Goal: Transaction & Acquisition: Purchase product/service

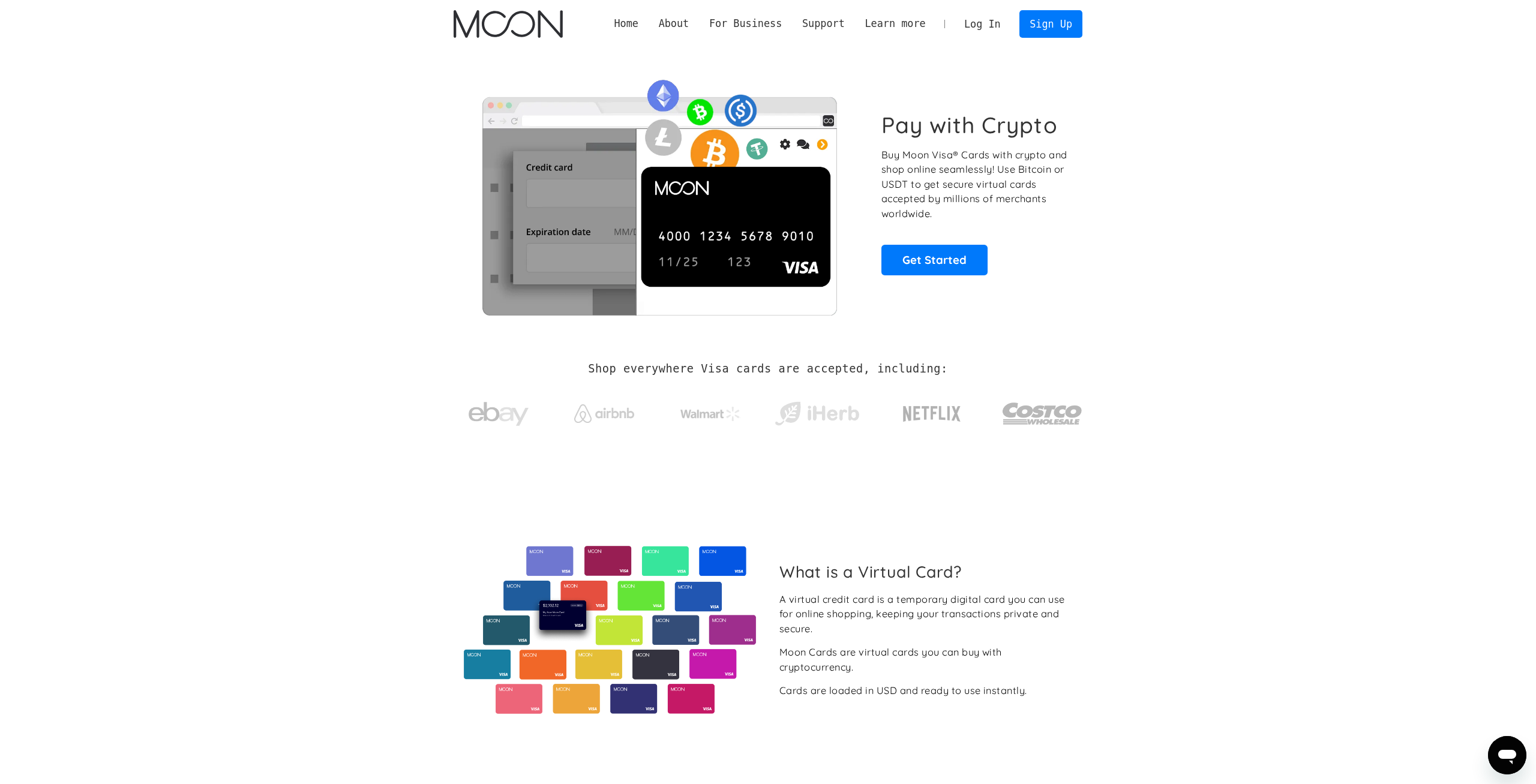
click at [1208, 208] on section "Pay with Crypto Buy Moon Visa® Cards with crypto and shop online seamlessly! Us…" at bounding box center [768, 193] width 1536 height 291
click at [995, 27] on link "Log In" at bounding box center [982, 24] width 56 height 27
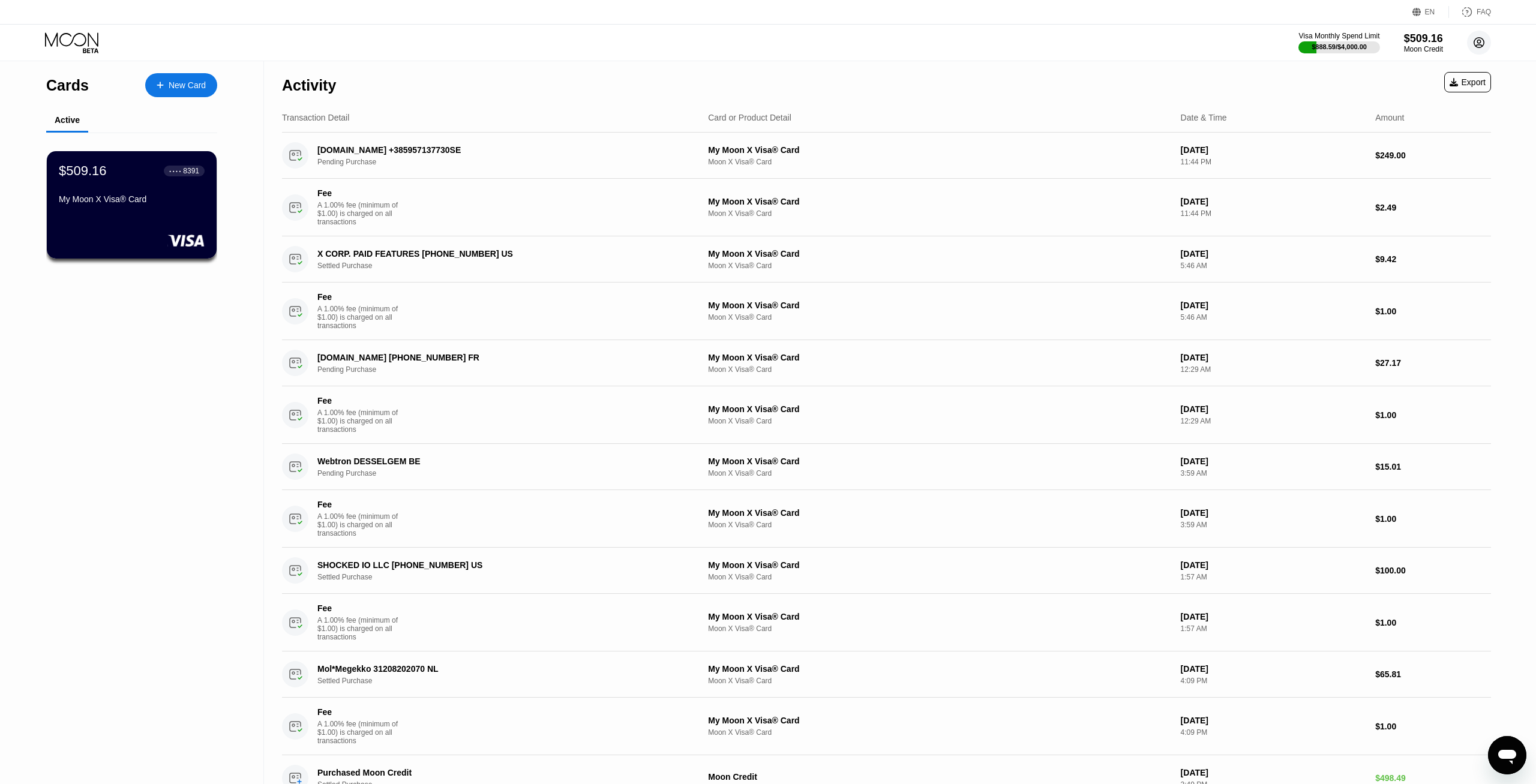
click at [1488, 41] on circle at bounding box center [1479, 42] width 24 height 24
click at [1413, 264] on div "Log out" at bounding box center [1403, 268] width 28 height 10
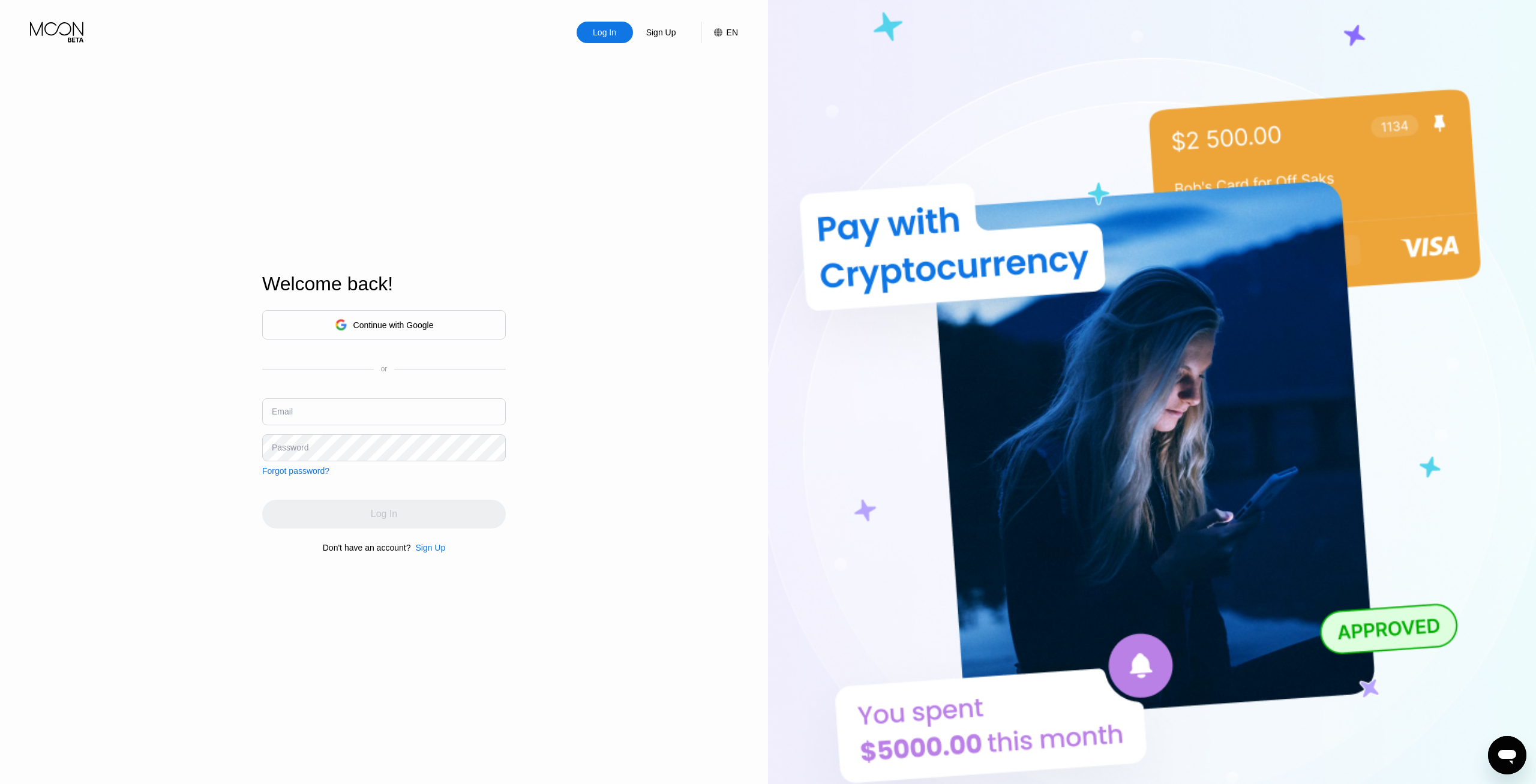
click at [430, 552] on div "Sign Up" at bounding box center [430, 547] width 30 height 10
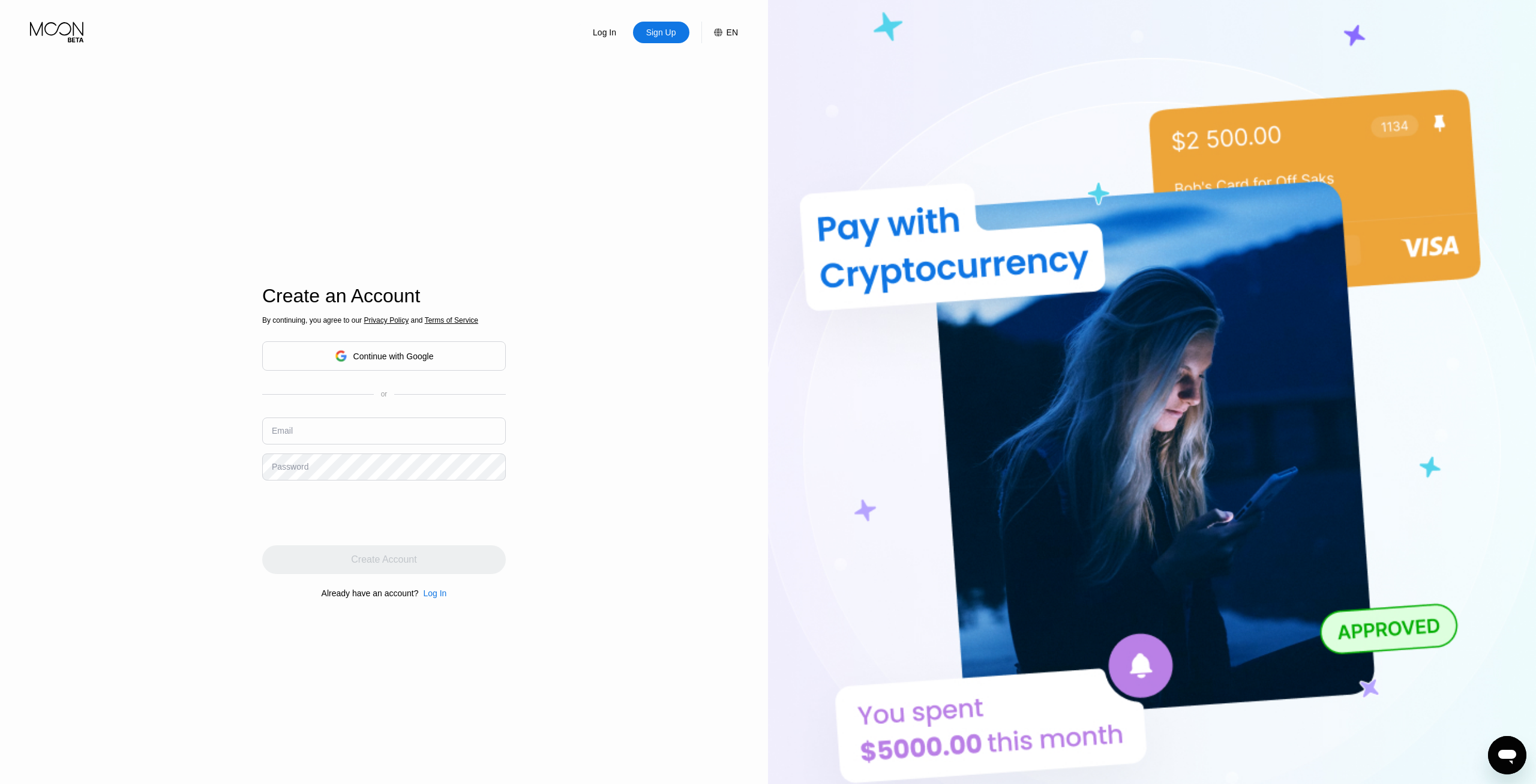
click at [350, 427] on input "text" at bounding box center [384, 431] width 244 height 27
paste input "[EMAIL_ADDRESS][DOMAIN_NAME]"
type input "[EMAIL_ADDRESS][DOMAIN_NAME]"
click at [400, 457] on div "By continuing, you agree to our Privacy Policy and Terms of Service Continue wi…" at bounding box center [384, 458] width 244 height 289
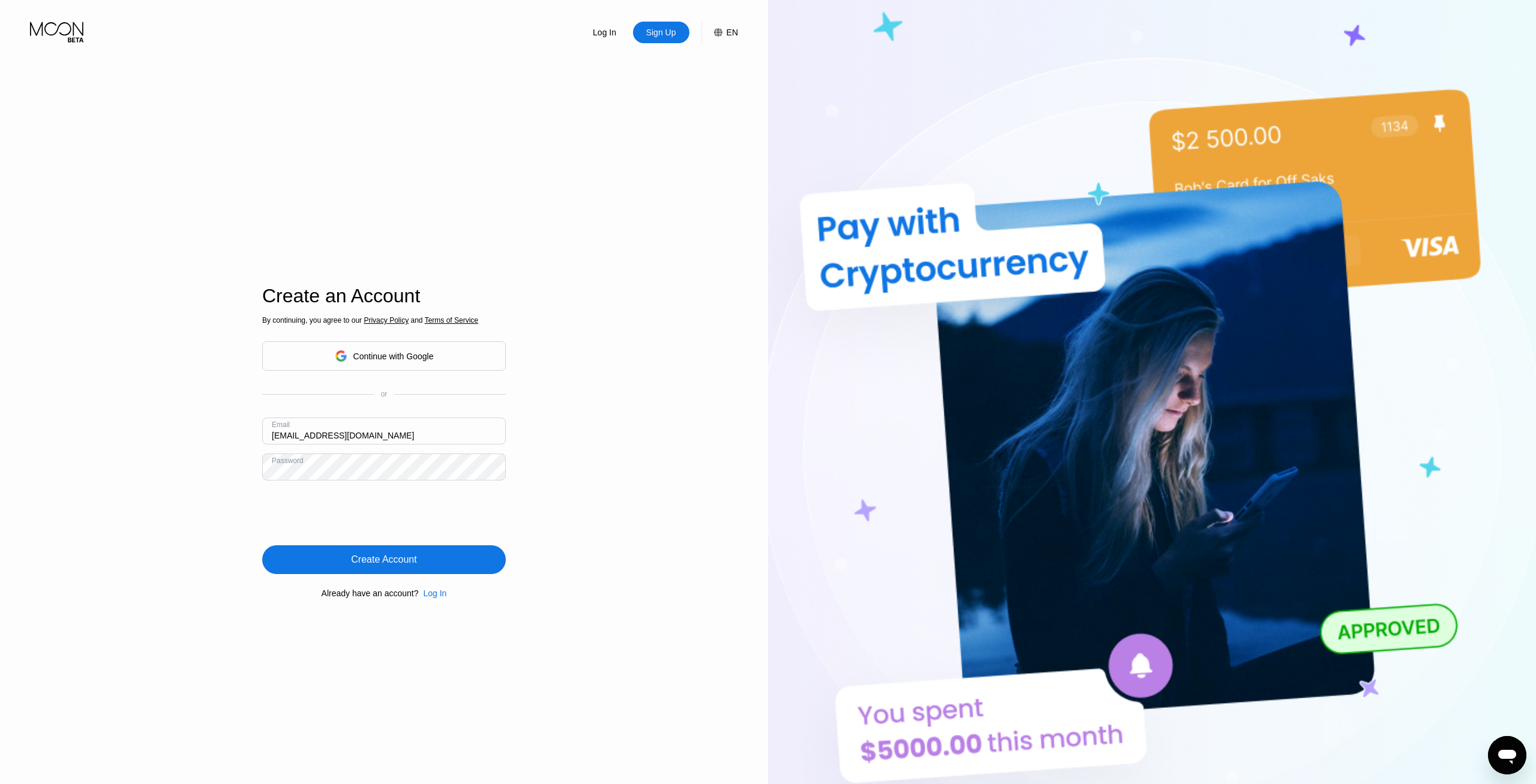
click at [413, 566] on div "Create Account" at bounding box center [384, 560] width 65 height 12
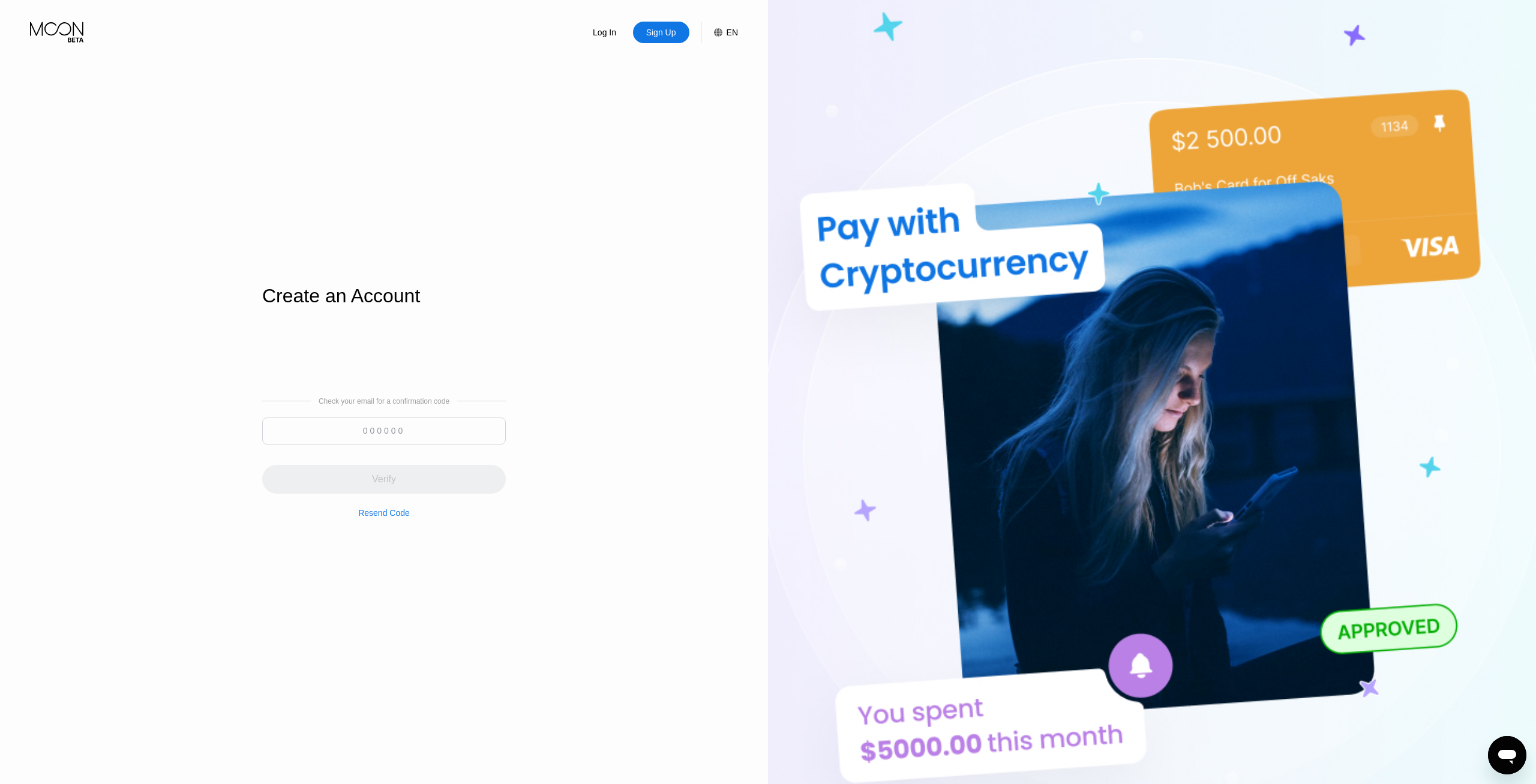
click at [373, 437] on input at bounding box center [384, 431] width 244 height 27
paste input "210316"
type input "210316"
click at [421, 483] on div "Verify" at bounding box center [384, 479] width 244 height 29
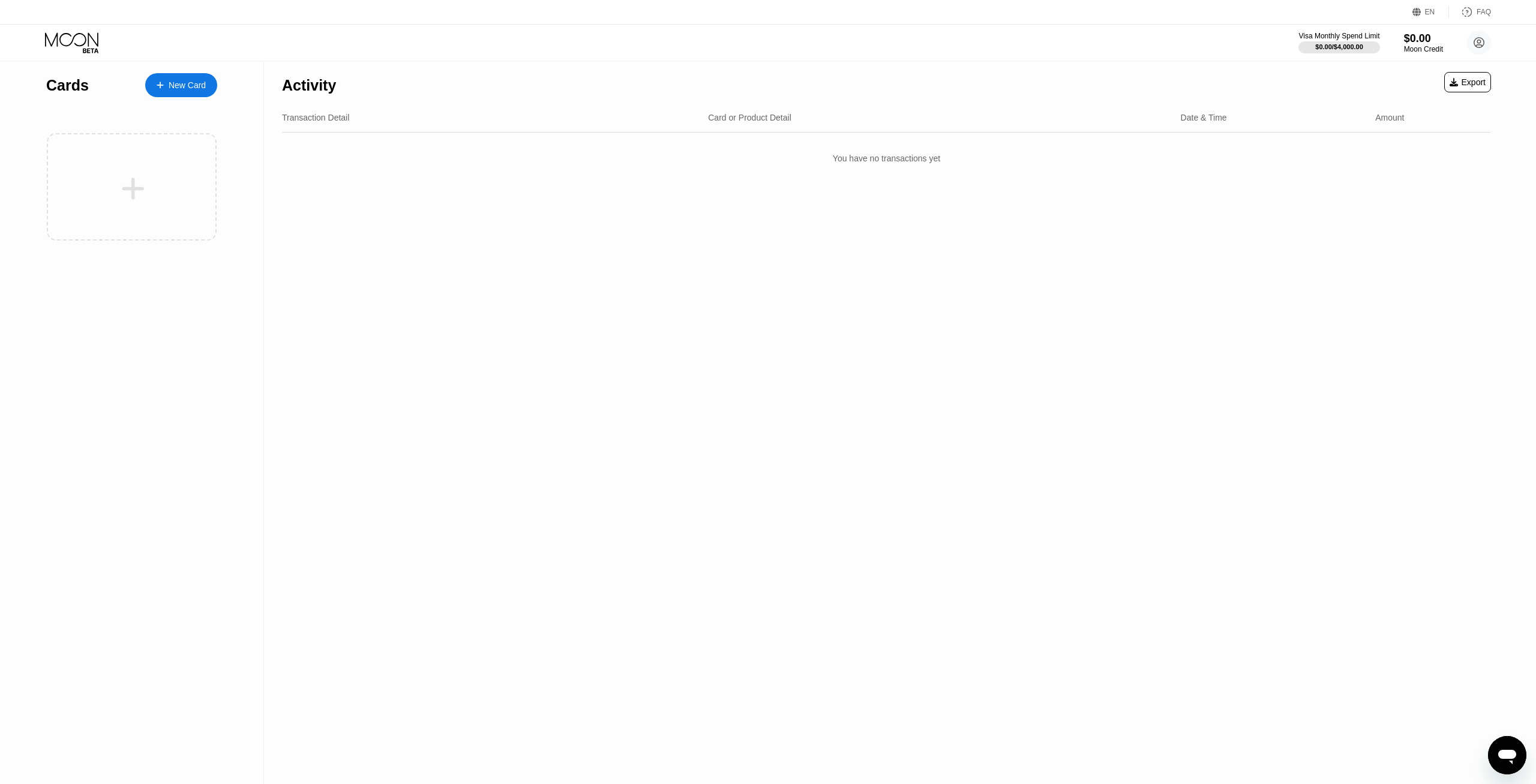
click at [186, 90] on div "New Card" at bounding box center [187, 86] width 37 height 10
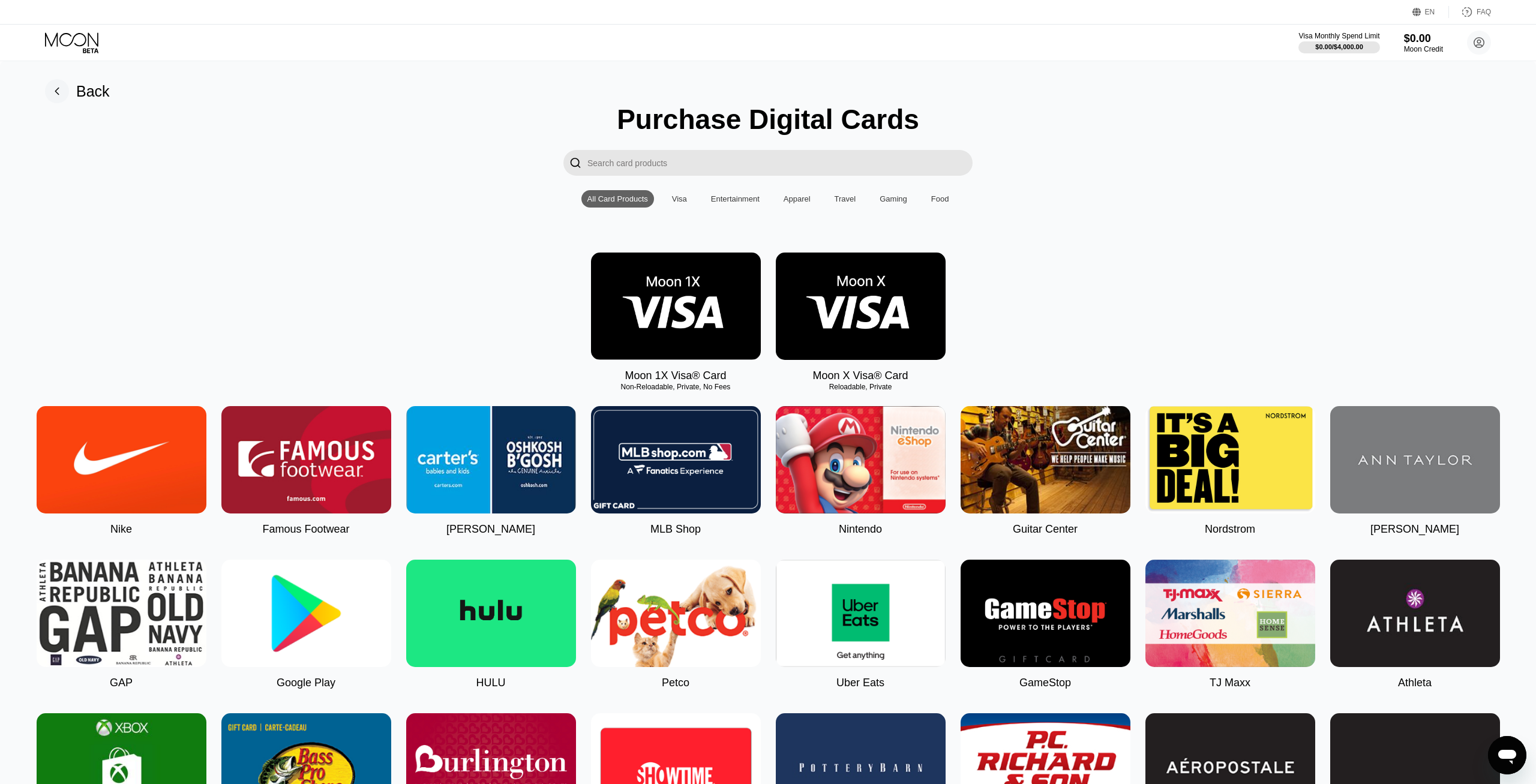
click at [847, 334] on img at bounding box center [861, 306] width 170 height 107
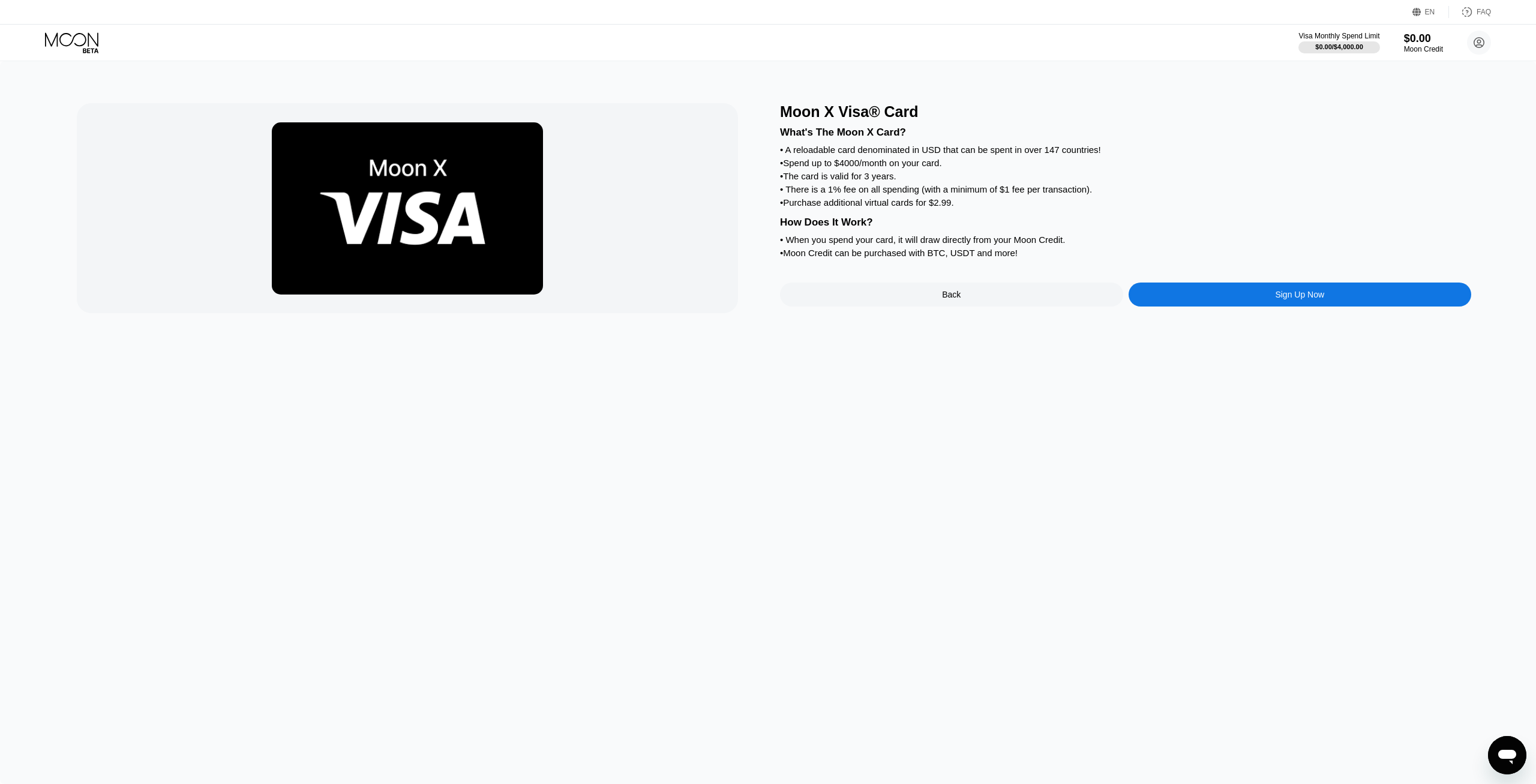
click at [1226, 306] on div "Sign Up Now" at bounding box center [1300, 295] width 343 height 24
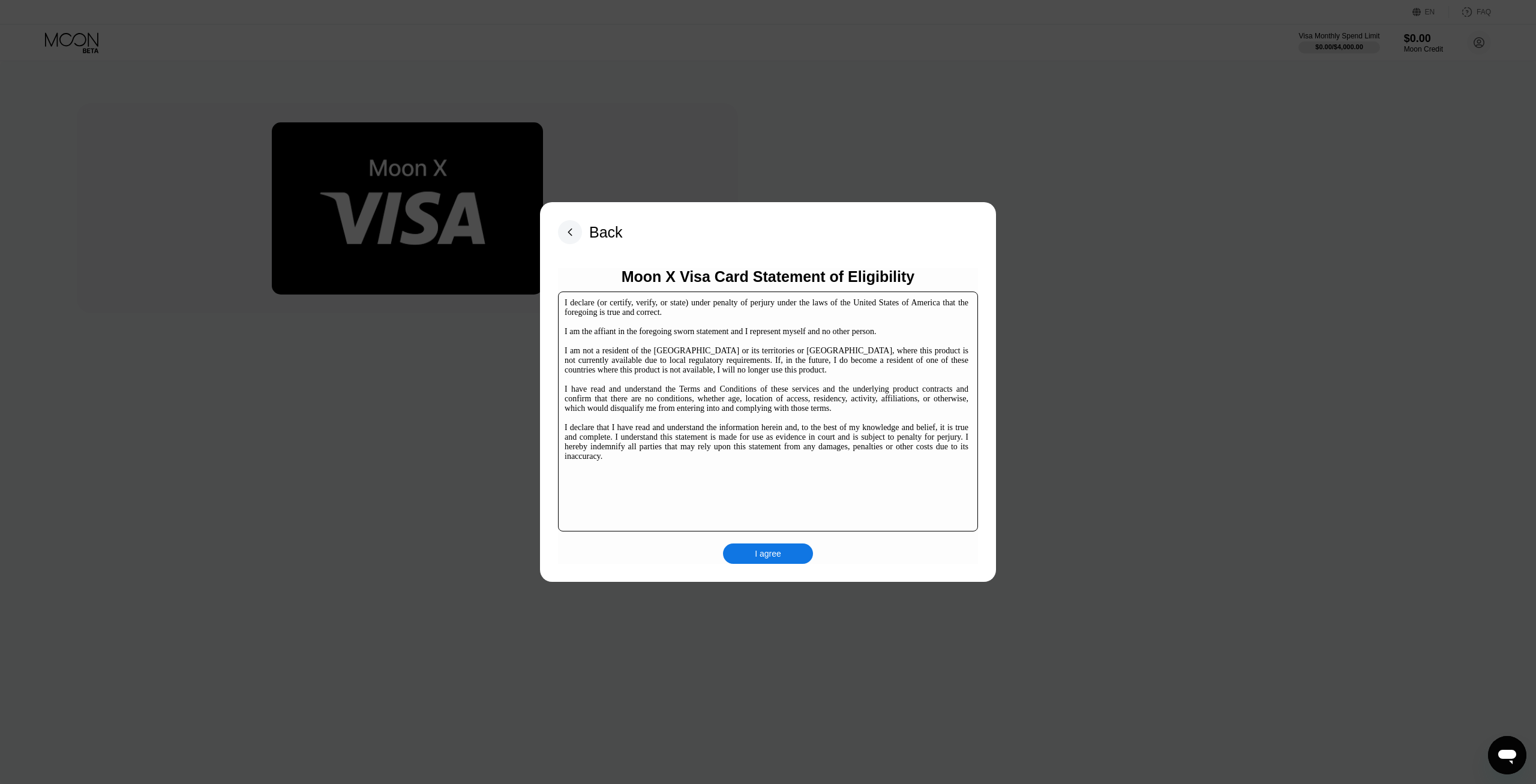
click at [779, 564] on div "I agree" at bounding box center [768, 554] width 90 height 21
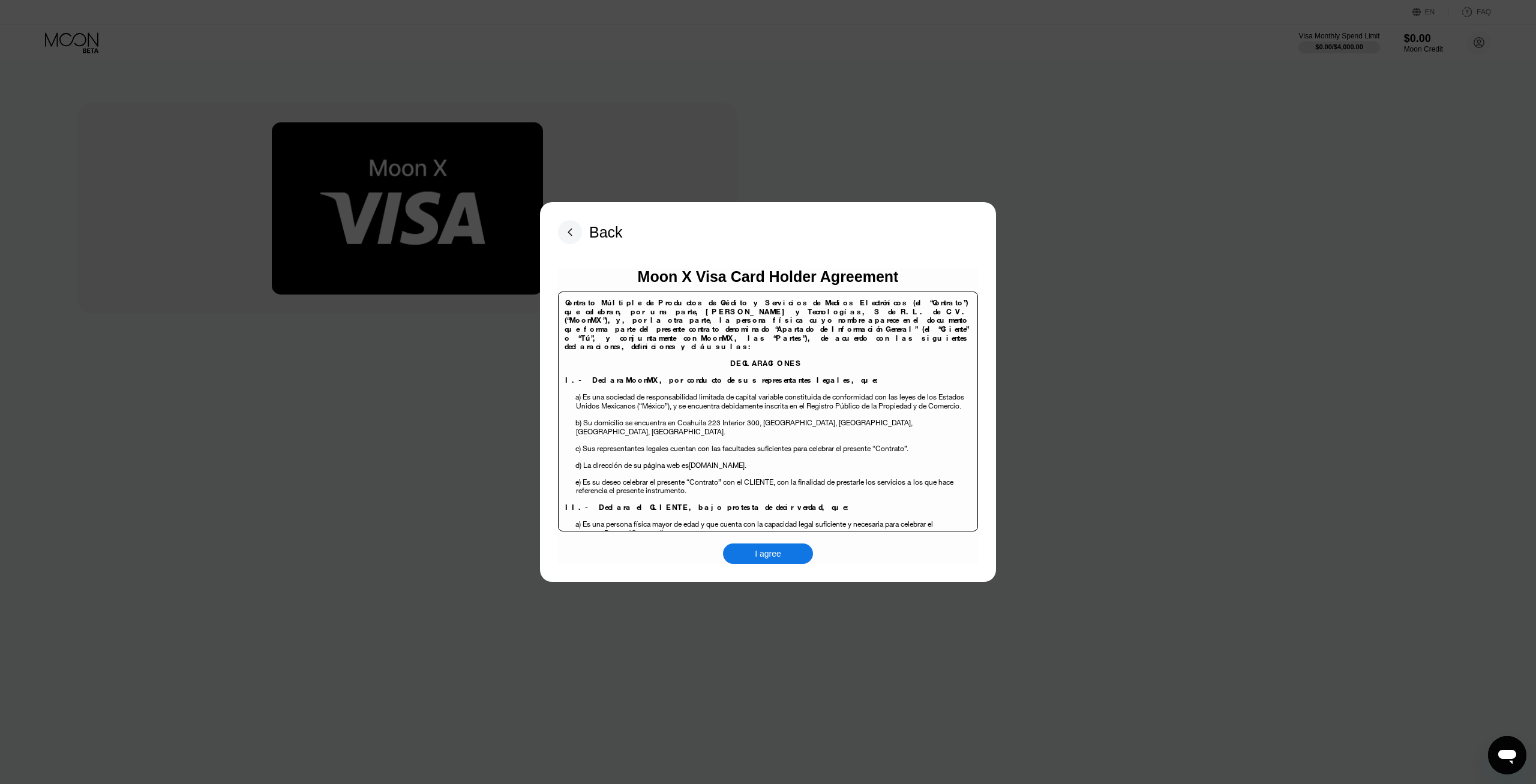
click at [758, 546] on div "I agree" at bounding box center [768, 554] width 90 height 21
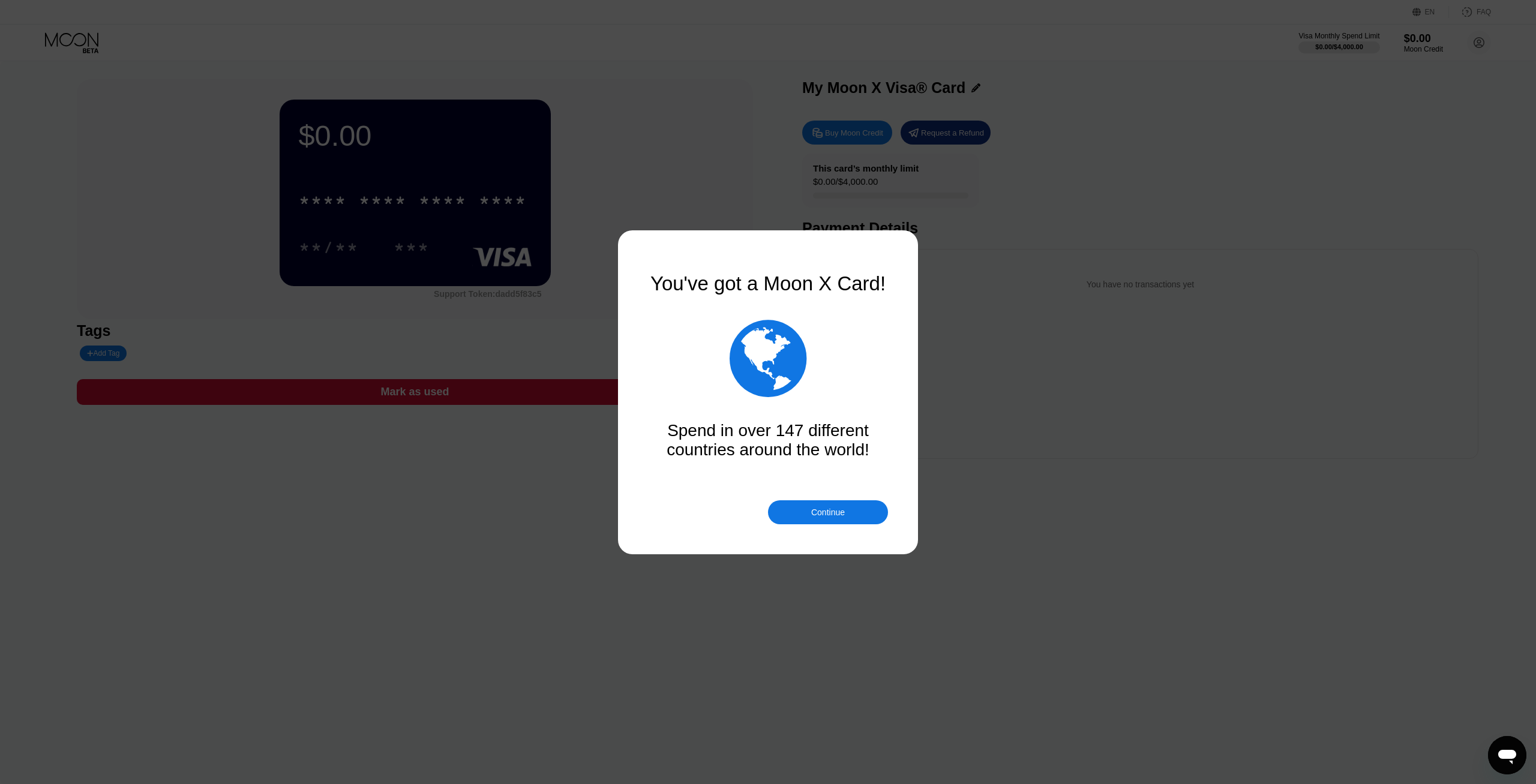
click at [821, 511] on div "Continue" at bounding box center [828, 512] width 33 height 10
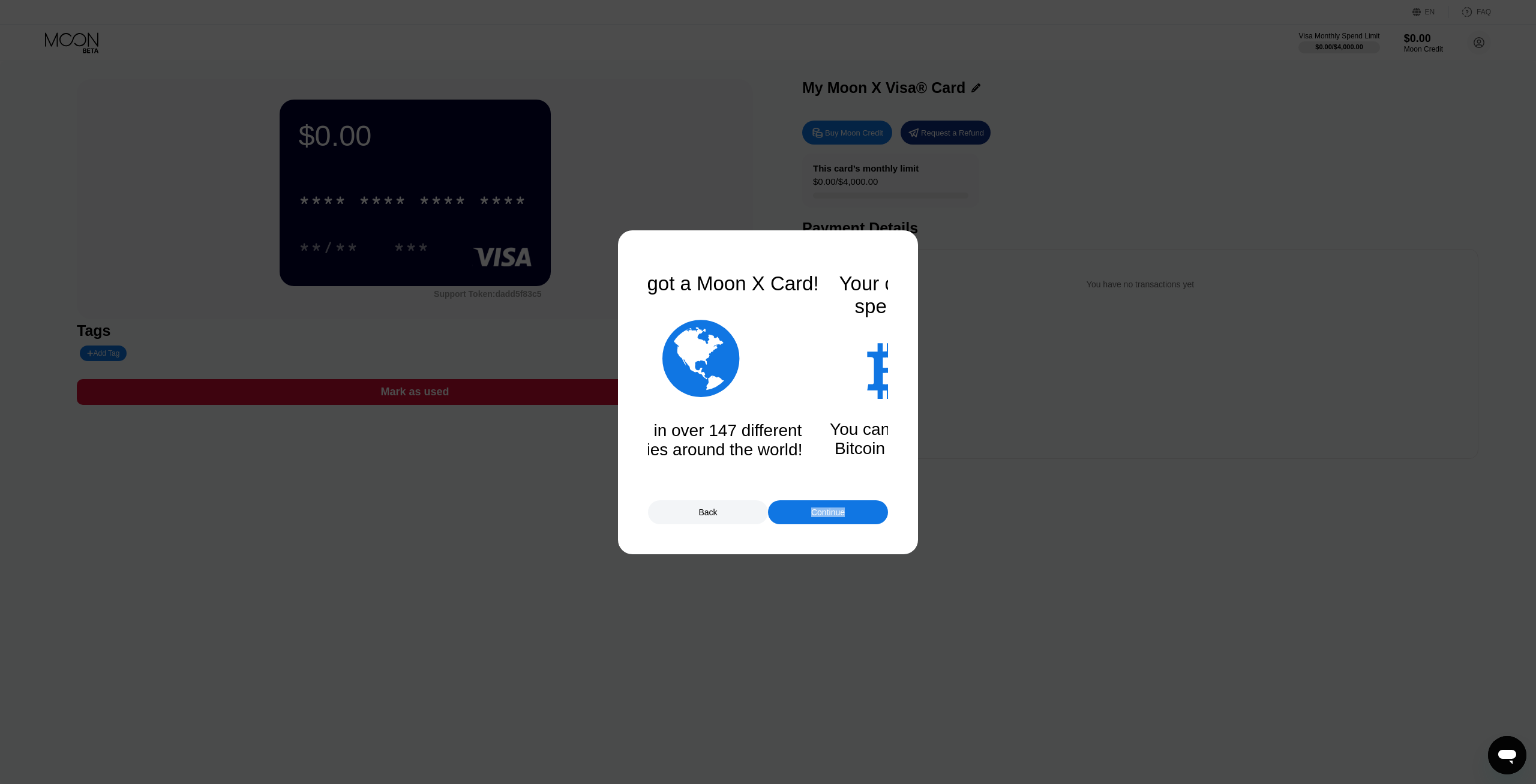
click at [821, 511] on div "Continue" at bounding box center [828, 512] width 33 height 10
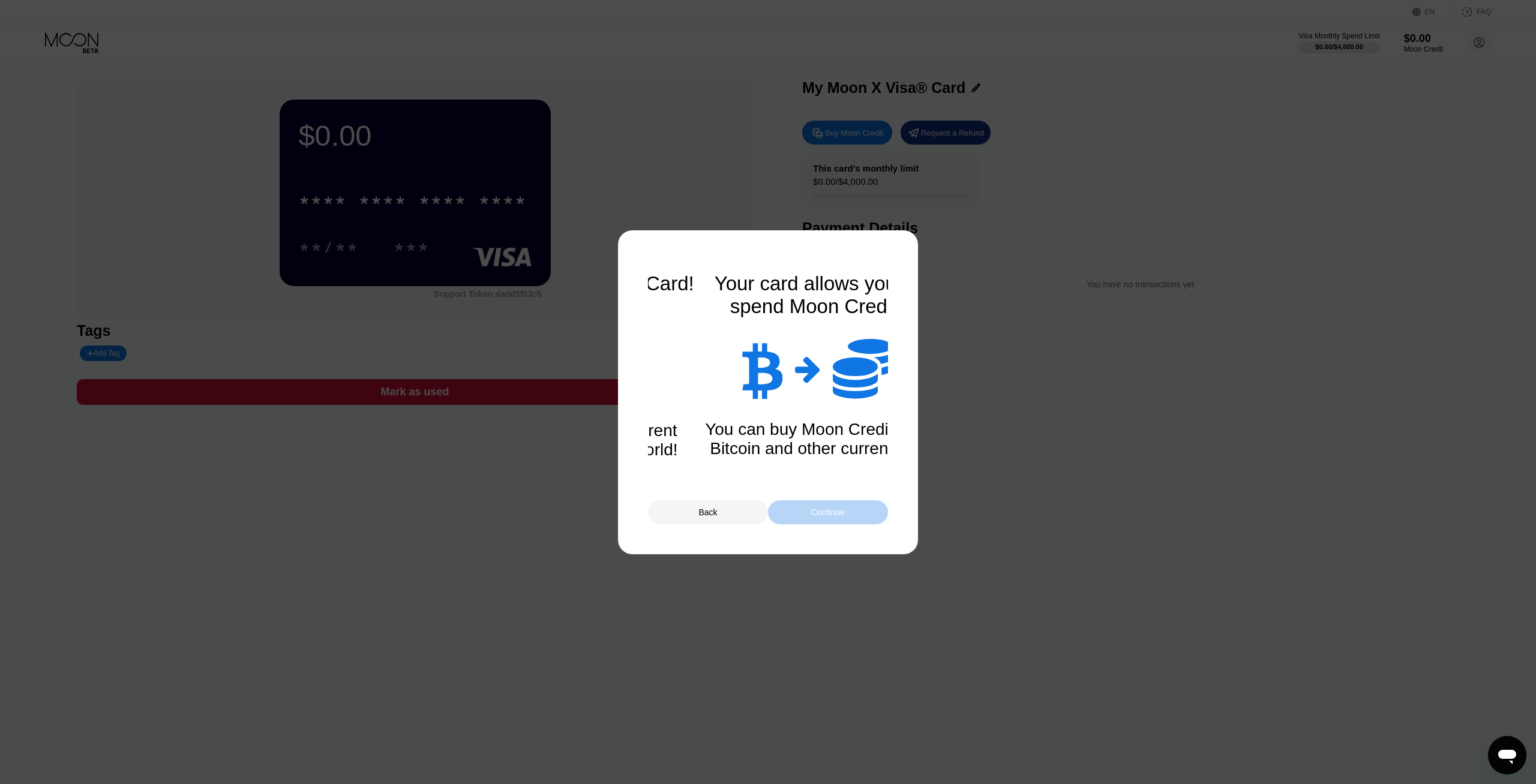
click at [821, 511] on div "Continue" at bounding box center [828, 512] width 33 height 10
click at [823, 512] on div "Back Continue" at bounding box center [768, 512] width 240 height 24
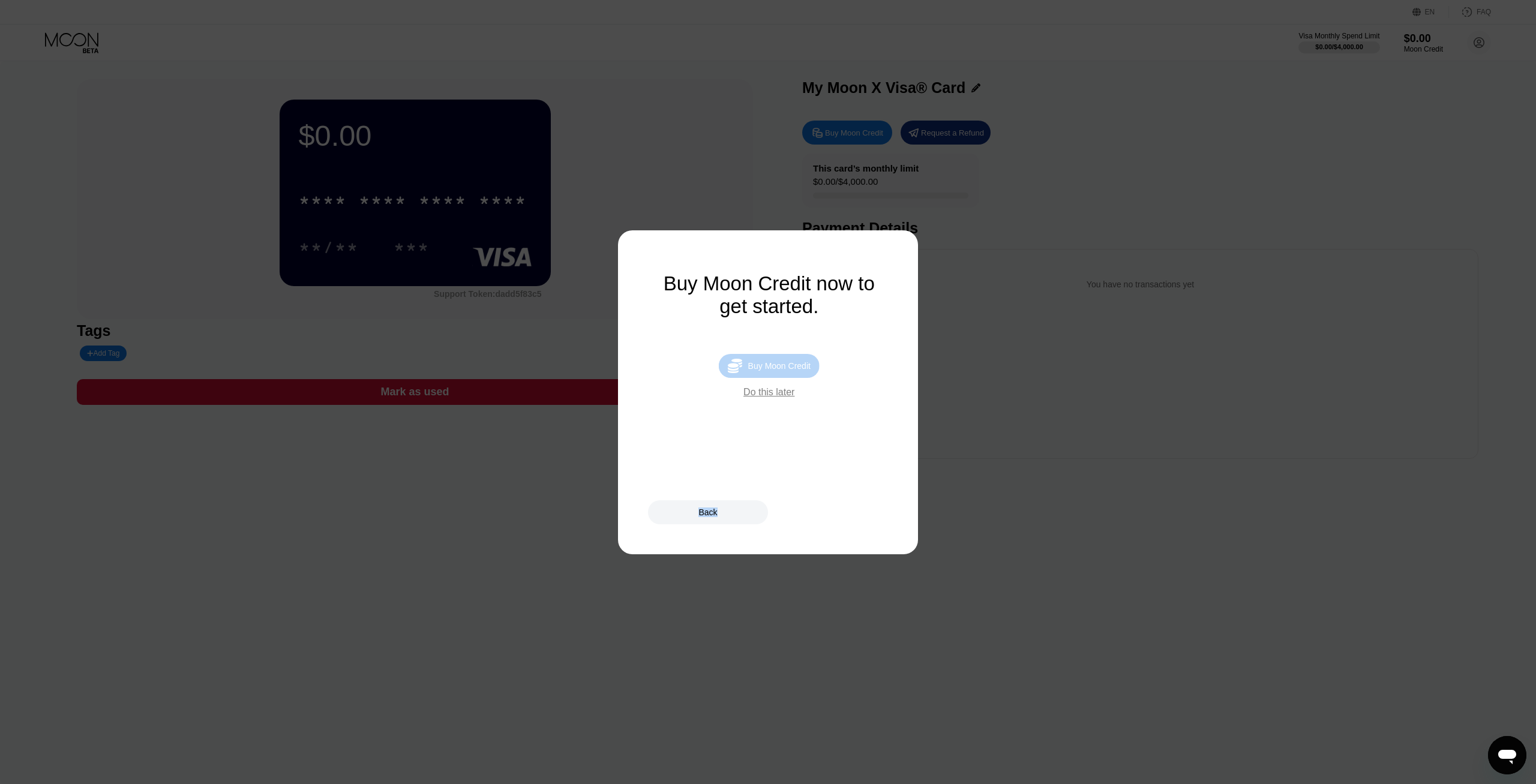
click at [776, 378] on div " Buy Moon Credit" at bounding box center [769, 366] width 101 height 24
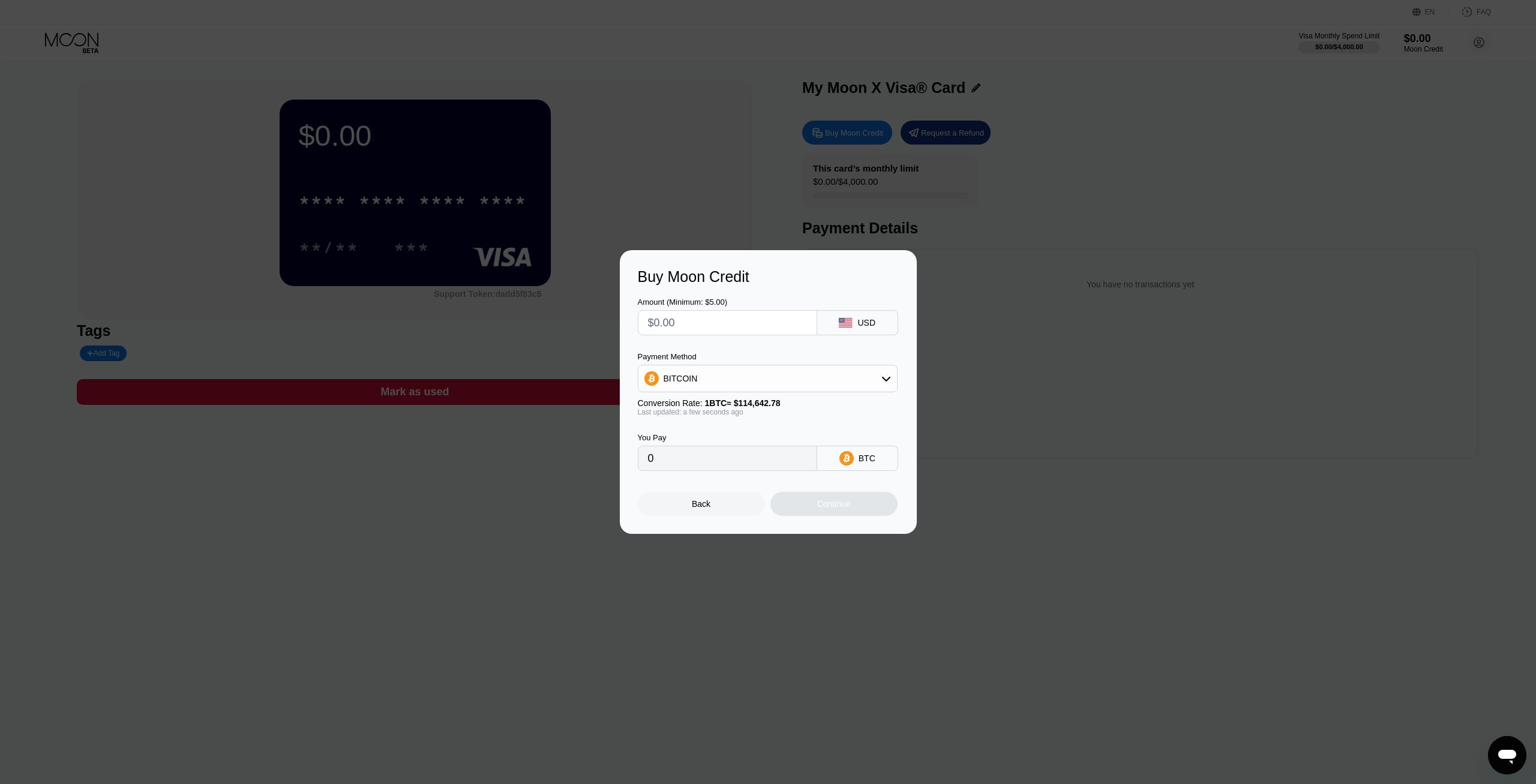
click at [766, 375] on div "BITCOIN" at bounding box center [767, 378] width 258 height 24
drag, startPoint x: 726, startPoint y: 438, endPoint x: 721, endPoint y: 402, distance: 36.3
click at [726, 438] on div "USDT on TRON" at bounding box center [775, 438] width 226 height 10
type input "0.00"
click at [695, 332] on input "text" at bounding box center [727, 323] width 159 height 24
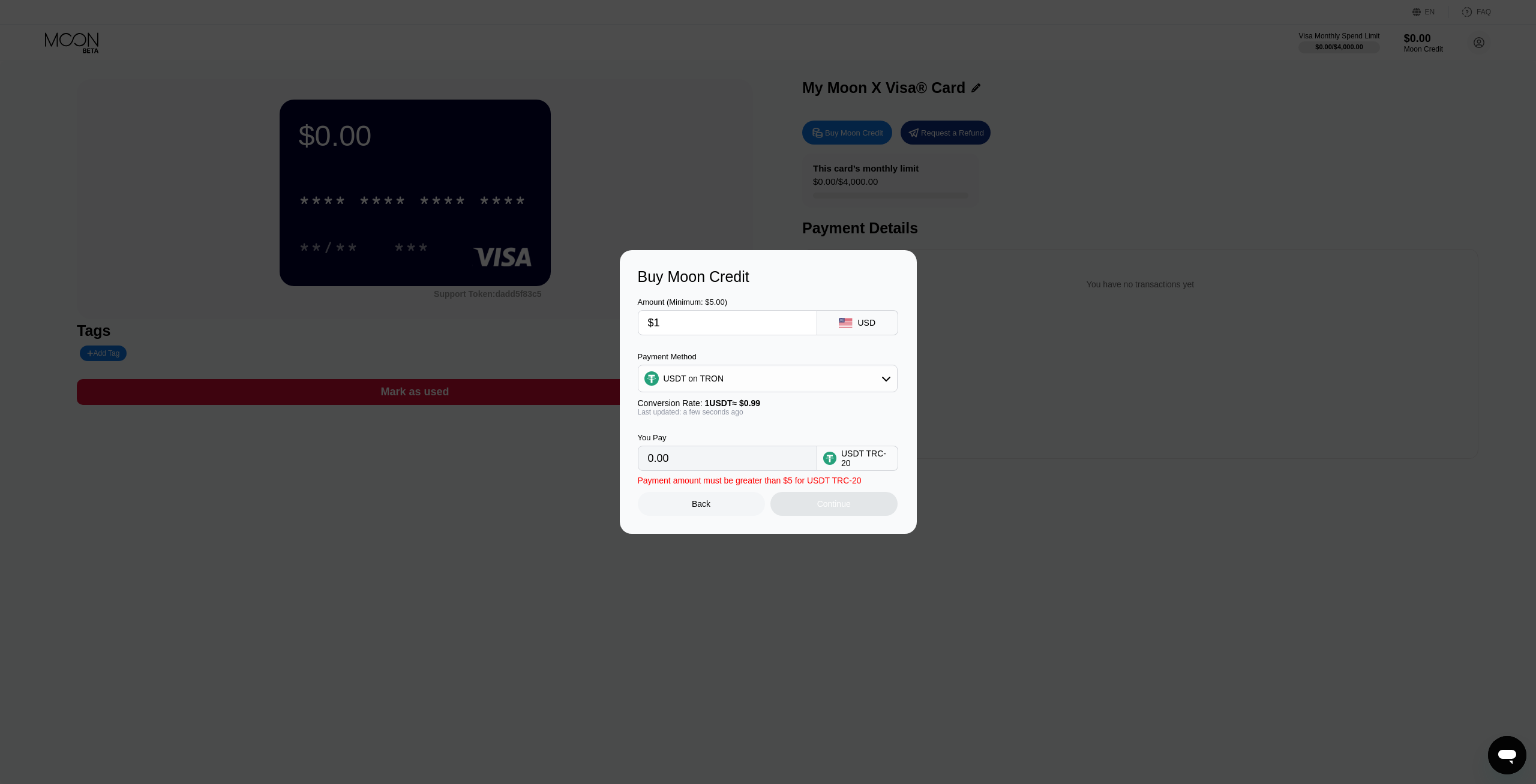
type input "$18"
type input "18.18"
type input "$18"
click at [805, 507] on div "Continue" at bounding box center [834, 503] width 127 height 24
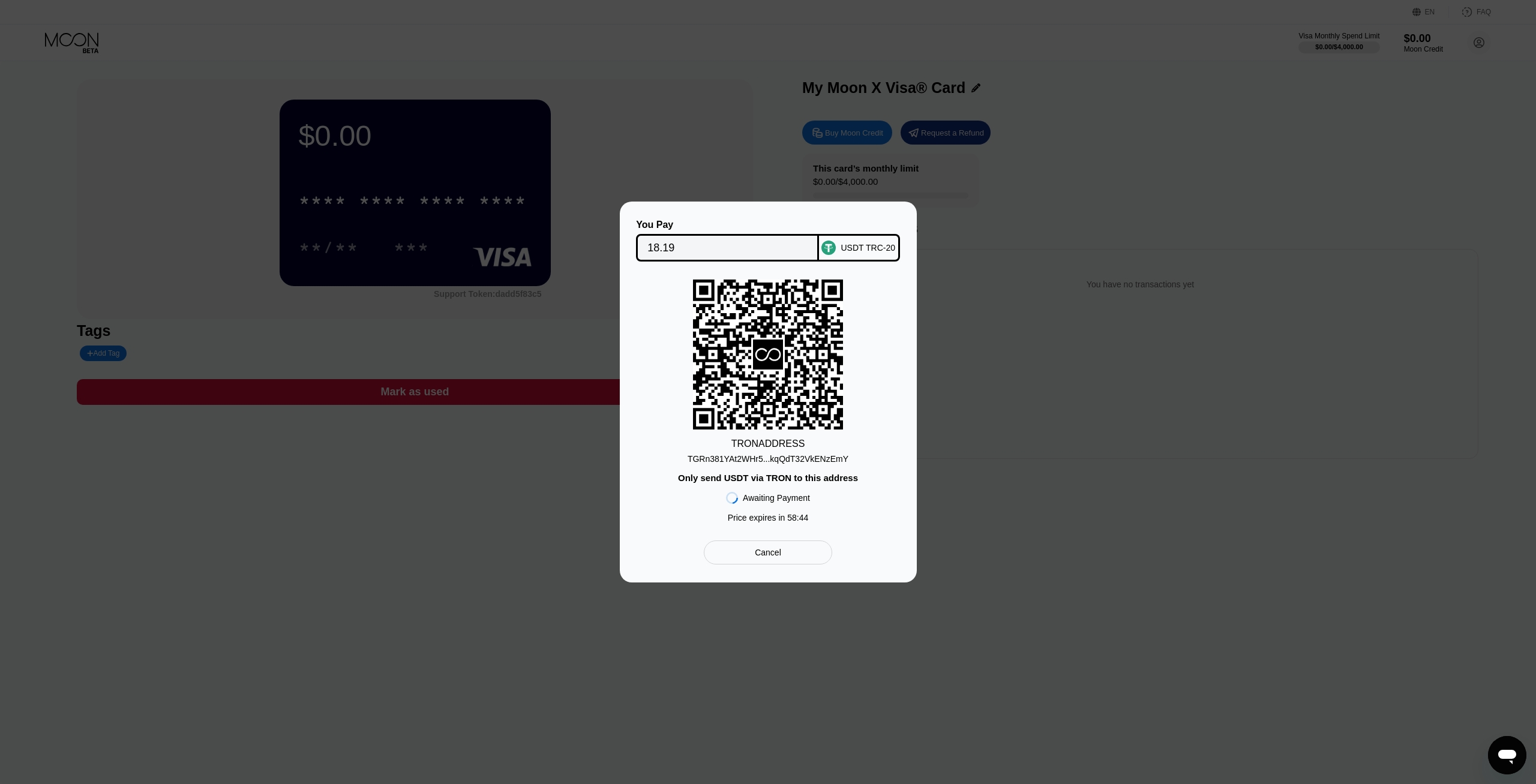
click at [798, 466] on div "TRON ADDRESS TGRn381YAt2WHr5...kqQdT32VkENzEmY Only send USDT via TRON to this …" at bounding box center [768, 404] width 261 height 249
click at [801, 460] on div "TGRn381YAt2WHr5...kqQdT32VkENzEmY" at bounding box center [768, 458] width 161 height 10
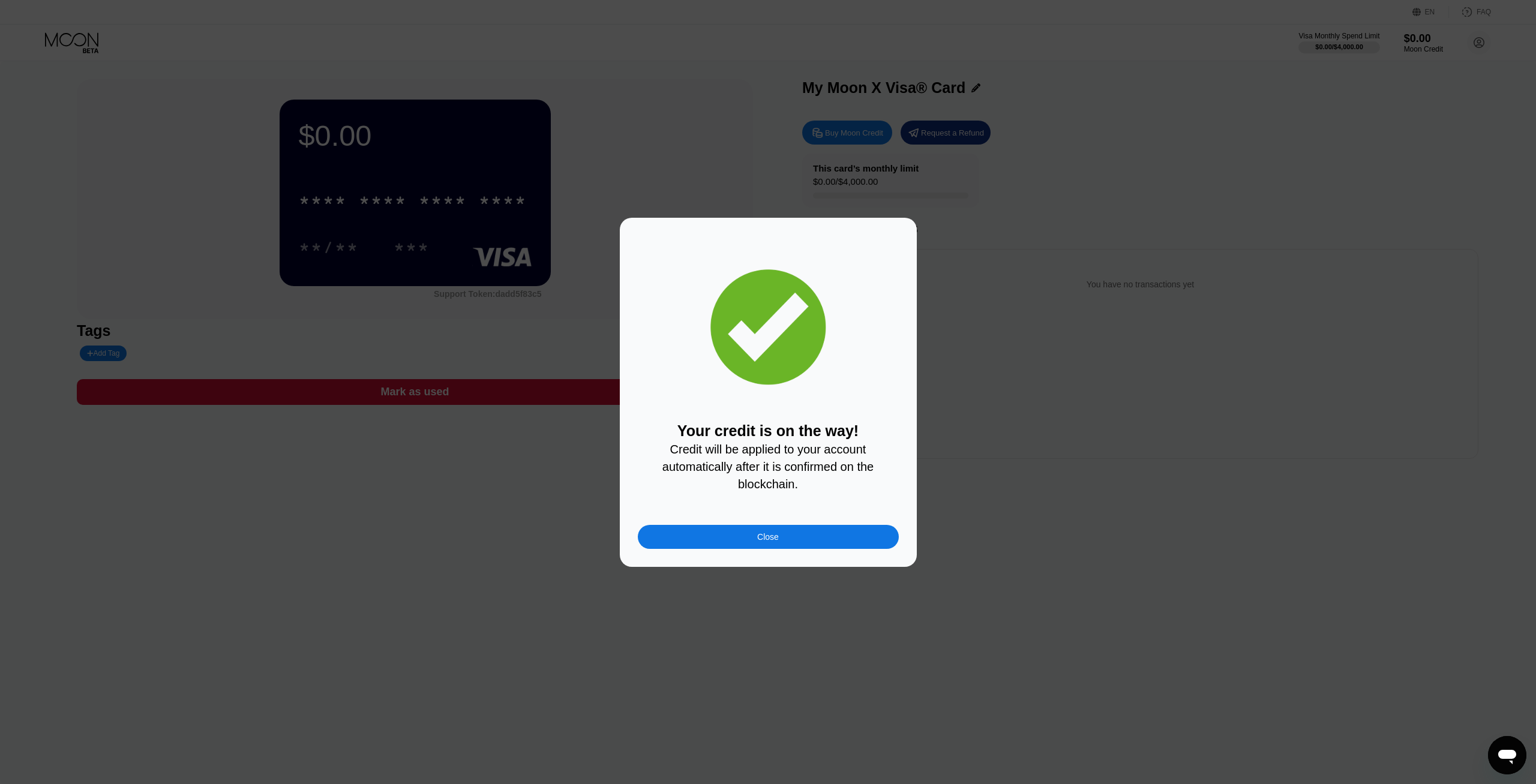
click at [758, 541] on div "Close" at bounding box center [768, 537] width 261 height 24
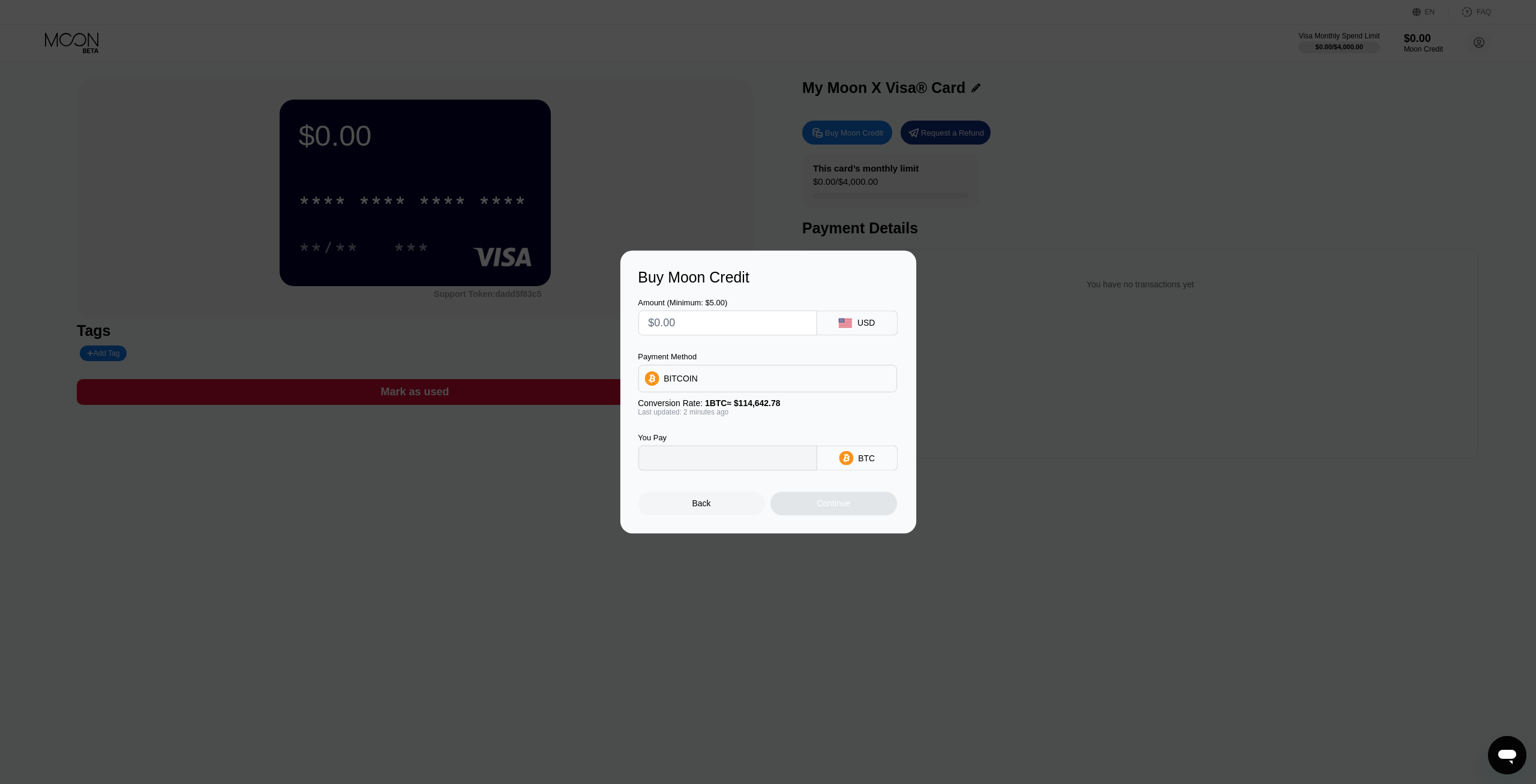
type input "0"
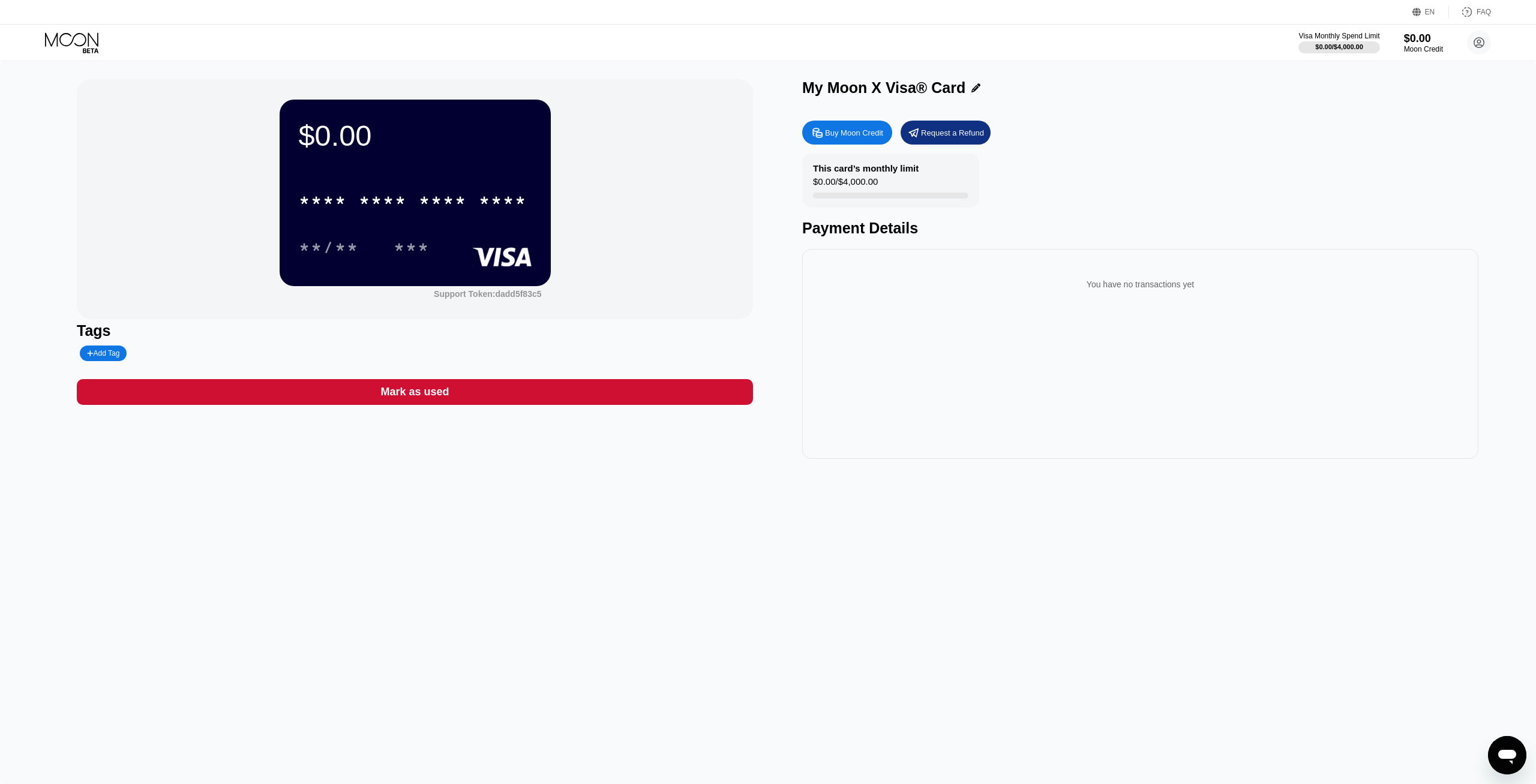
click at [461, 217] on div "* * * * * * * * * * * * ****" at bounding box center [415, 196] width 233 height 41
click at [464, 207] on div "* * * *" at bounding box center [443, 202] width 48 height 19
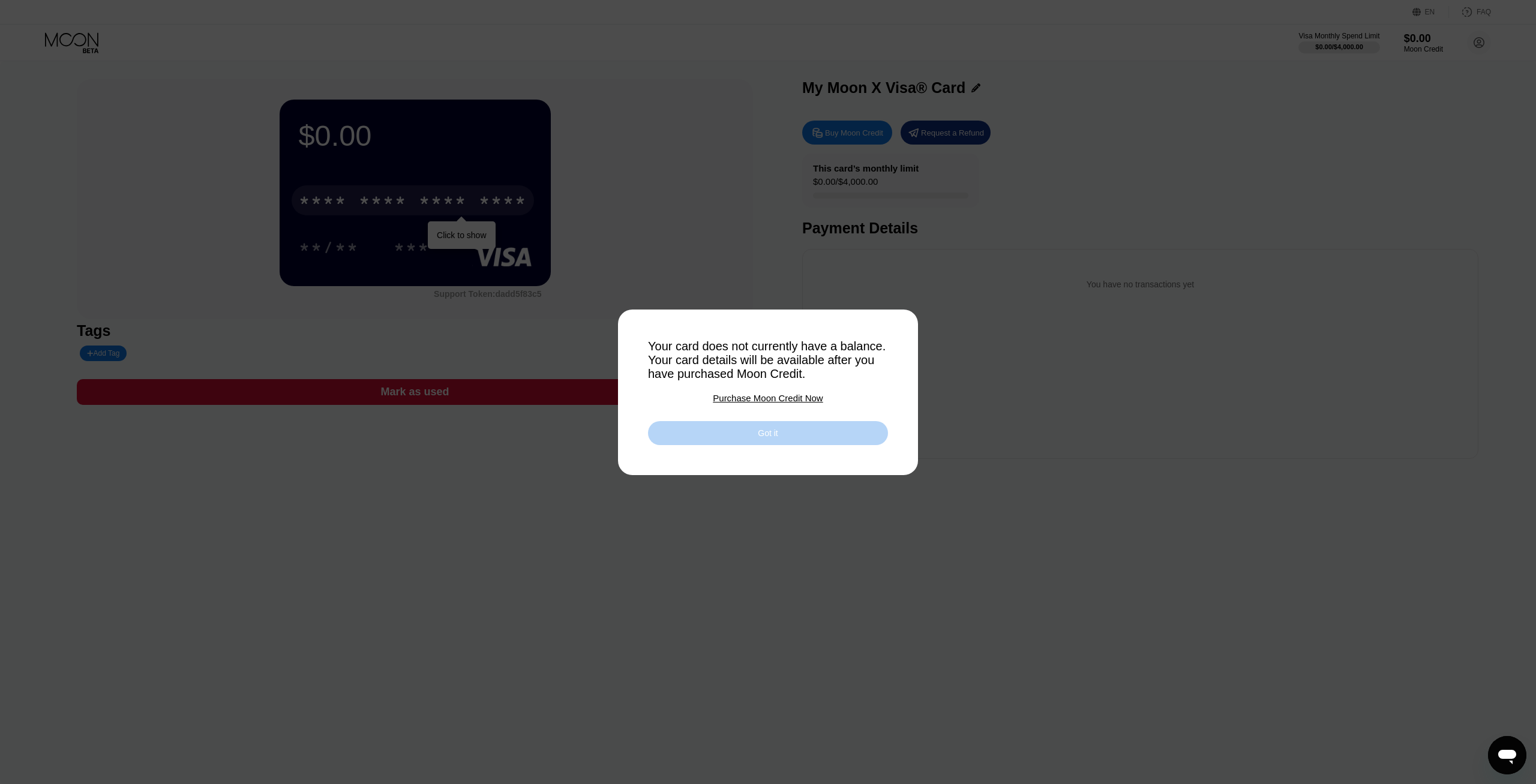
click at [733, 438] on div "Got it" at bounding box center [768, 433] width 240 height 24
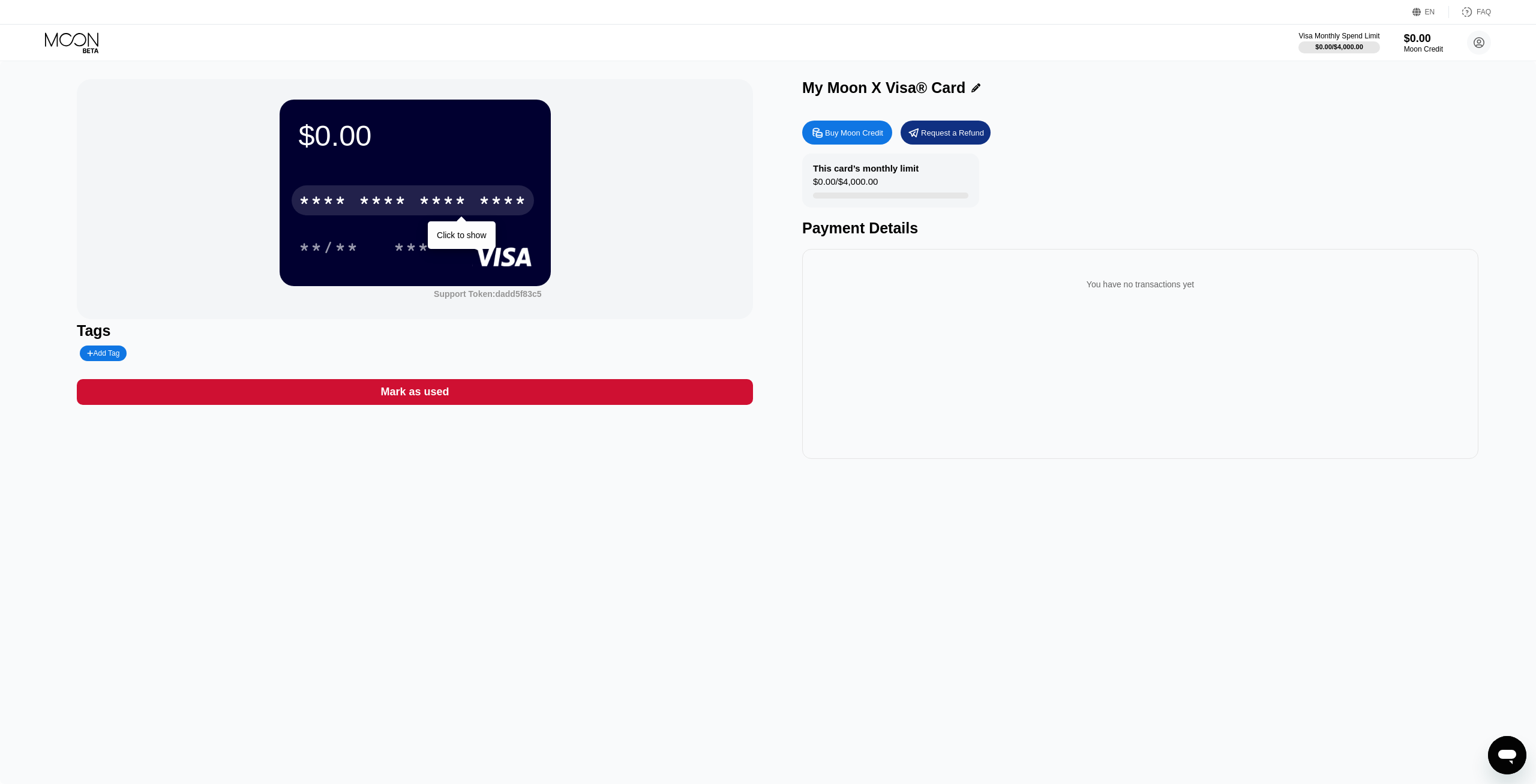
click at [468, 210] on div "* * * * * * * * * * * * ****" at bounding box center [413, 200] width 242 height 30
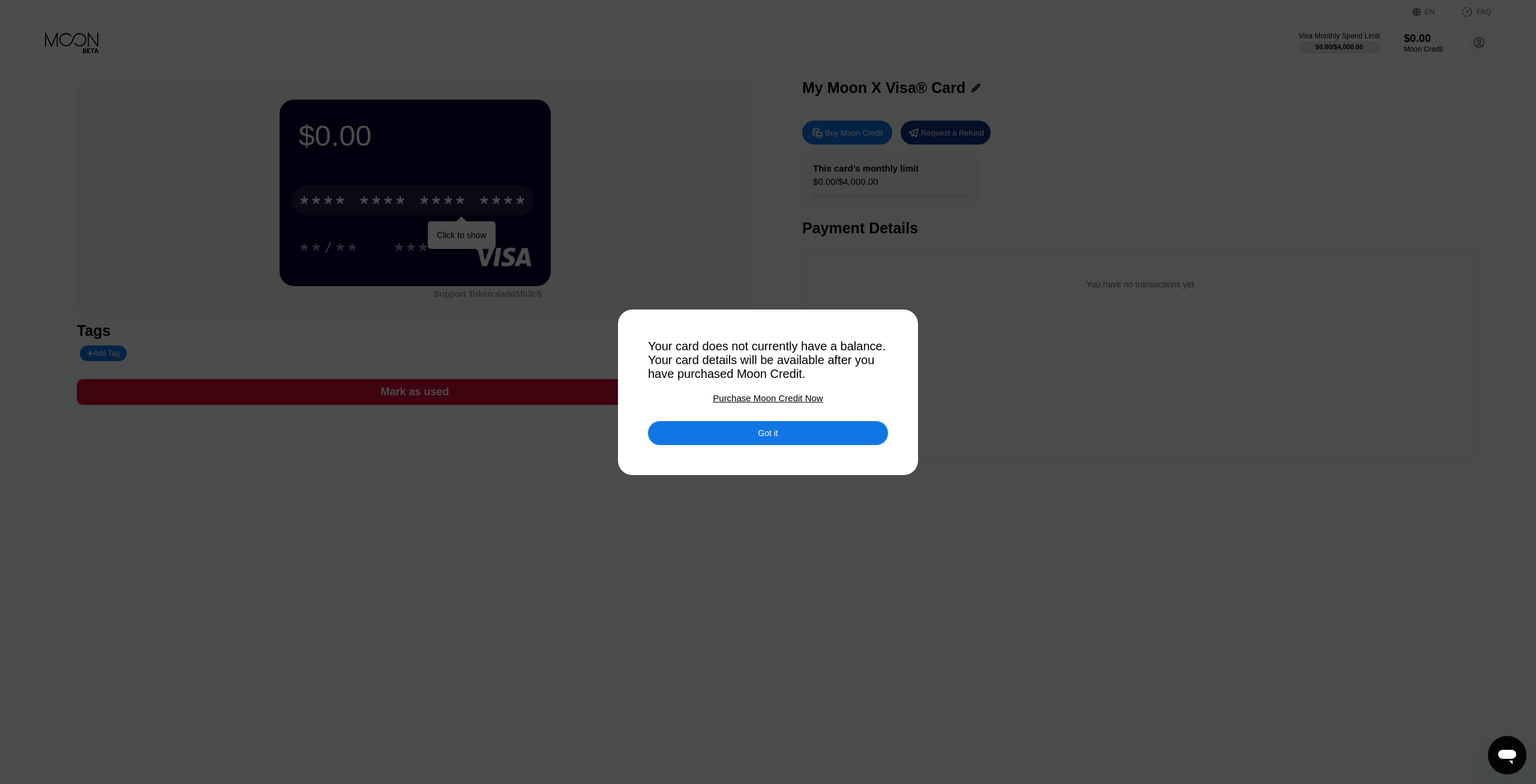
click at [470, 217] on div at bounding box center [768, 392] width 1536 height 784
click at [741, 441] on div "Got it" at bounding box center [768, 433] width 240 height 24
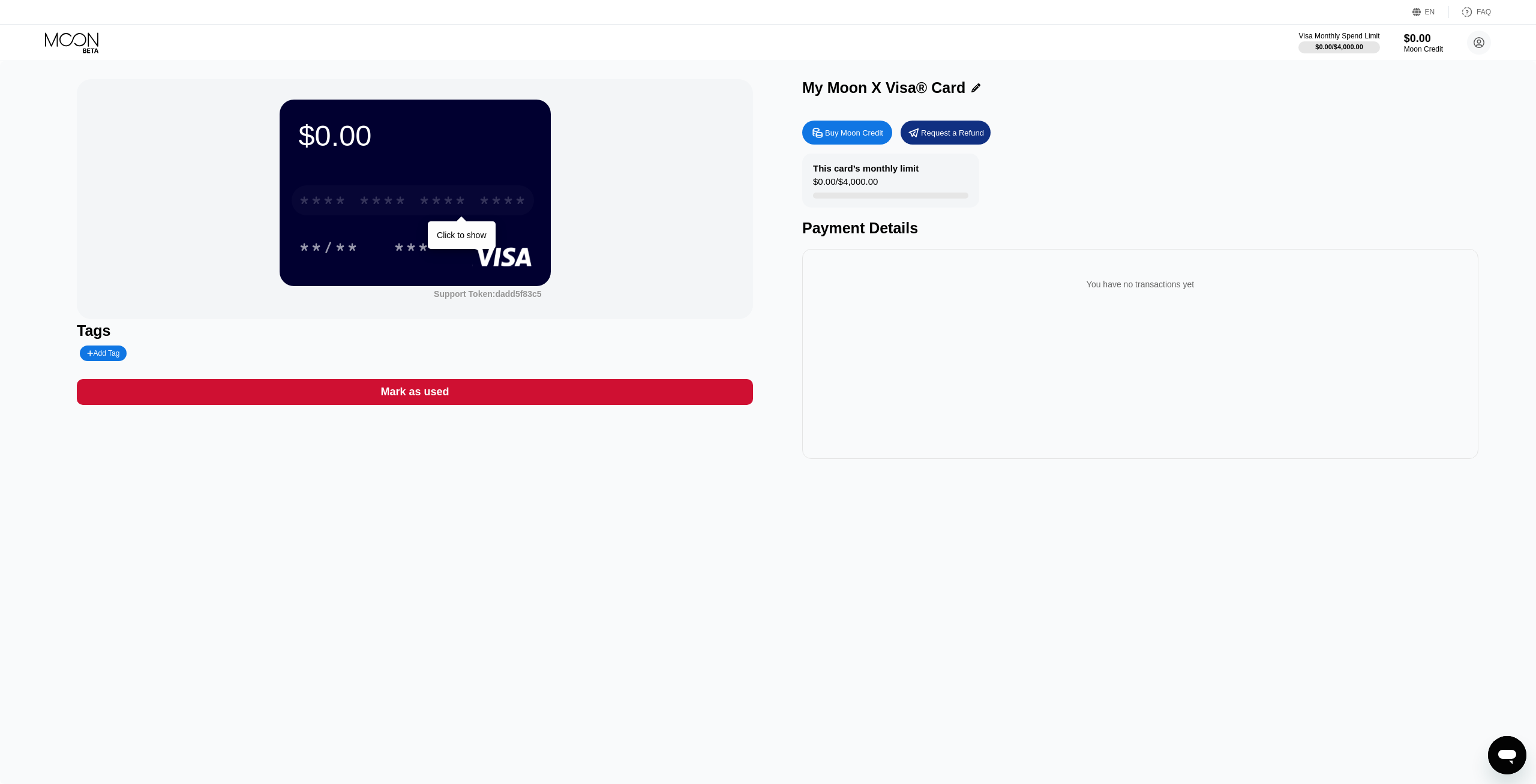
click at [466, 195] on div "* * * * * * * * * * * * ****" at bounding box center [413, 200] width 242 height 30
click at [435, 192] on div "* * * * * * * * * * * * 9696" at bounding box center [413, 200] width 242 height 30
